Goal: Task Accomplishment & Management: Complete application form

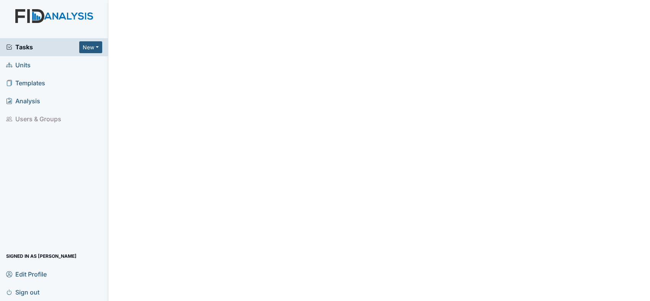
click at [31, 64] on link "Units" at bounding box center [54, 65] width 108 height 18
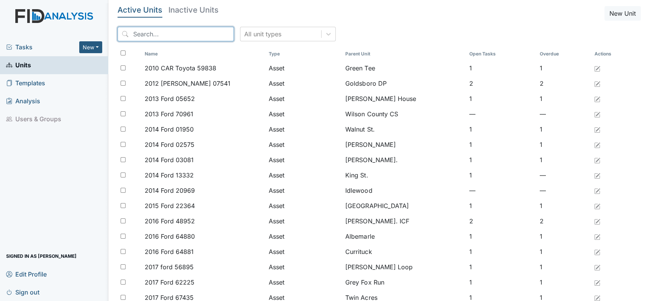
click at [200, 35] on input "search" at bounding box center [175, 34] width 116 height 15
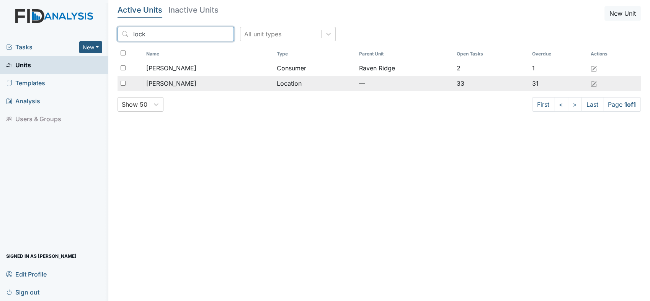
type input "lock"
click at [178, 84] on div "[PERSON_NAME]" at bounding box center [208, 83] width 124 height 9
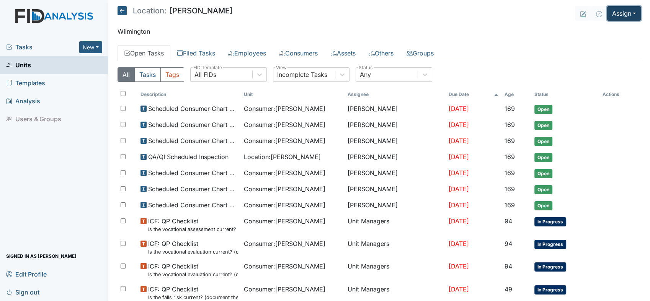
click at [627, 12] on button "Assign" at bounding box center [624, 13] width 34 height 15
click at [596, 30] on link "Assign Form" at bounding box center [605, 31] width 69 height 12
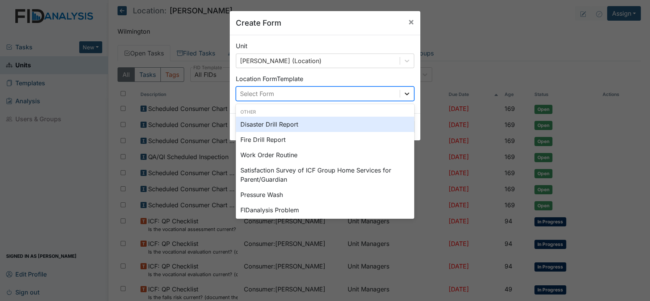
click at [404, 93] on icon at bounding box center [406, 94] width 5 height 3
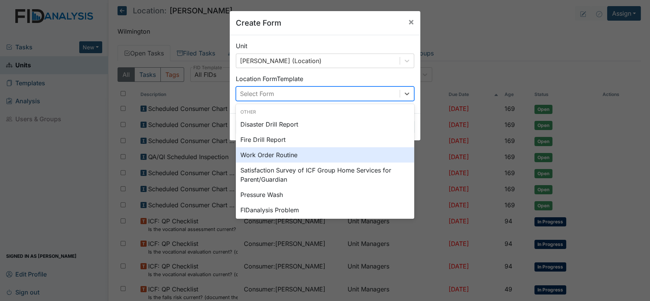
click at [276, 153] on div "Work Order Routine" at bounding box center [325, 154] width 178 height 15
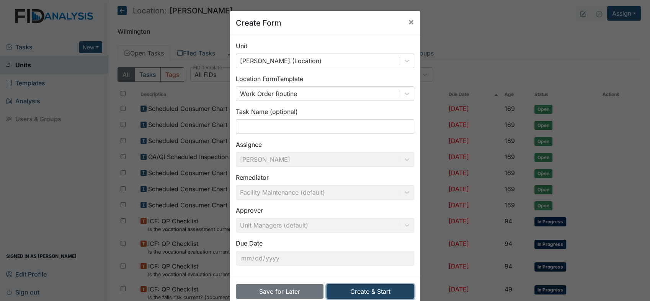
click at [367, 290] on button "Create & Start" at bounding box center [370, 291] width 88 height 15
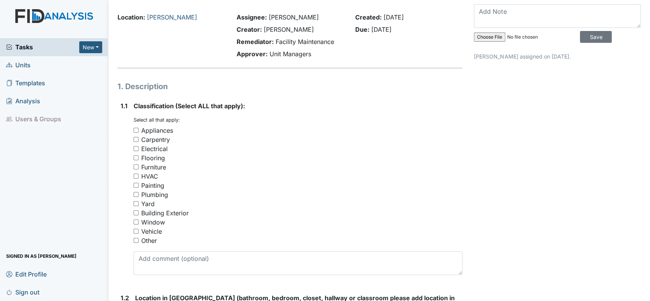
scroll to position [42, 0]
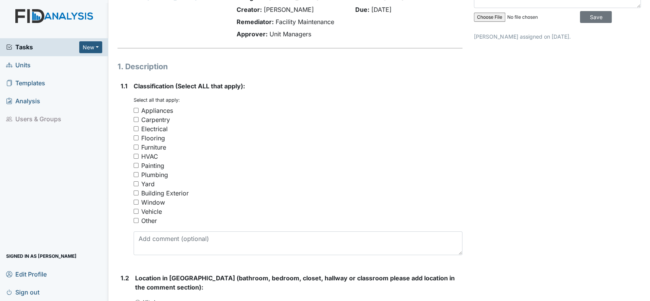
click at [136, 219] on input "Other" at bounding box center [136, 220] width 5 height 5
checkbox input "true"
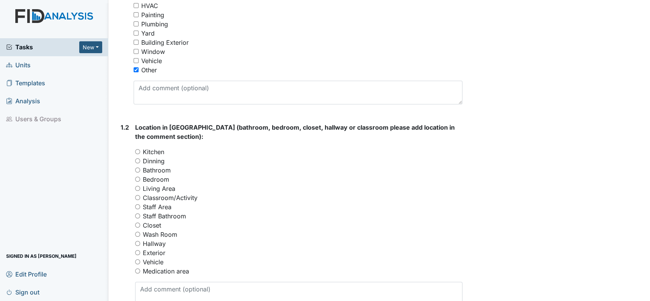
scroll to position [255, 0]
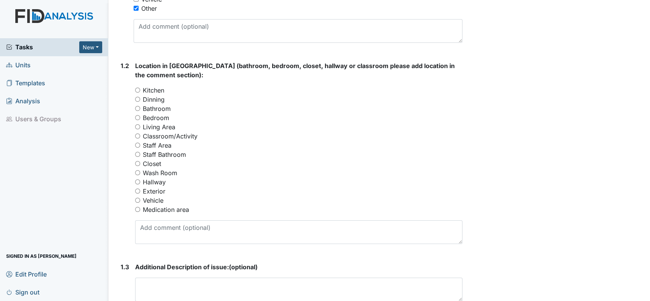
click at [139, 181] on input "Hallway" at bounding box center [137, 181] width 5 height 5
radio input "true"
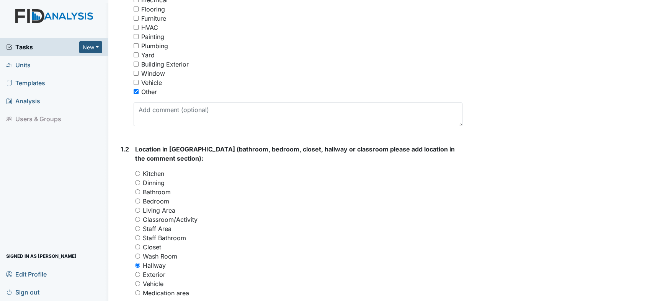
scroll to position [170, 0]
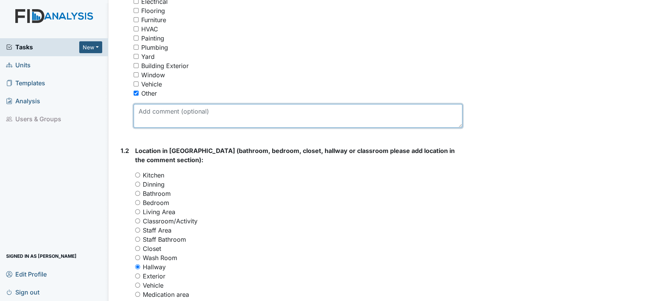
click at [240, 112] on textarea at bounding box center [298, 116] width 329 height 24
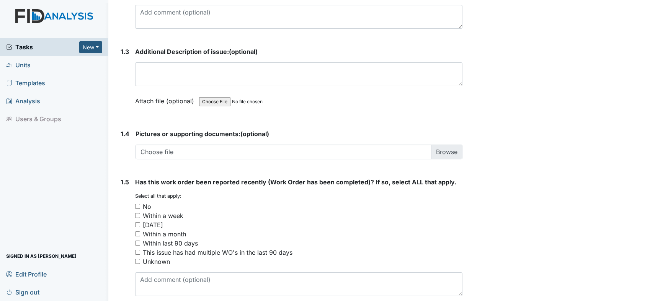
scroll to position [504, 0]
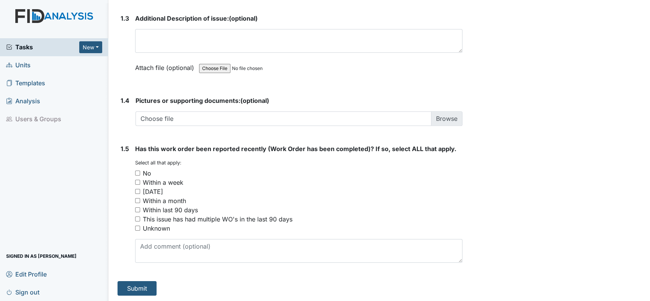
type textarea "Supply closet needs a new door knob with lock."
click at [138, 172] on input "No" at bounding box center [137, 173] width 5 height 5
checkbox input "true"
click at [142, 287] on button "Submit" at bounding box center [136, 288] width 39 height 15
